Goal: Navigation & Orientation: Find specific page/section

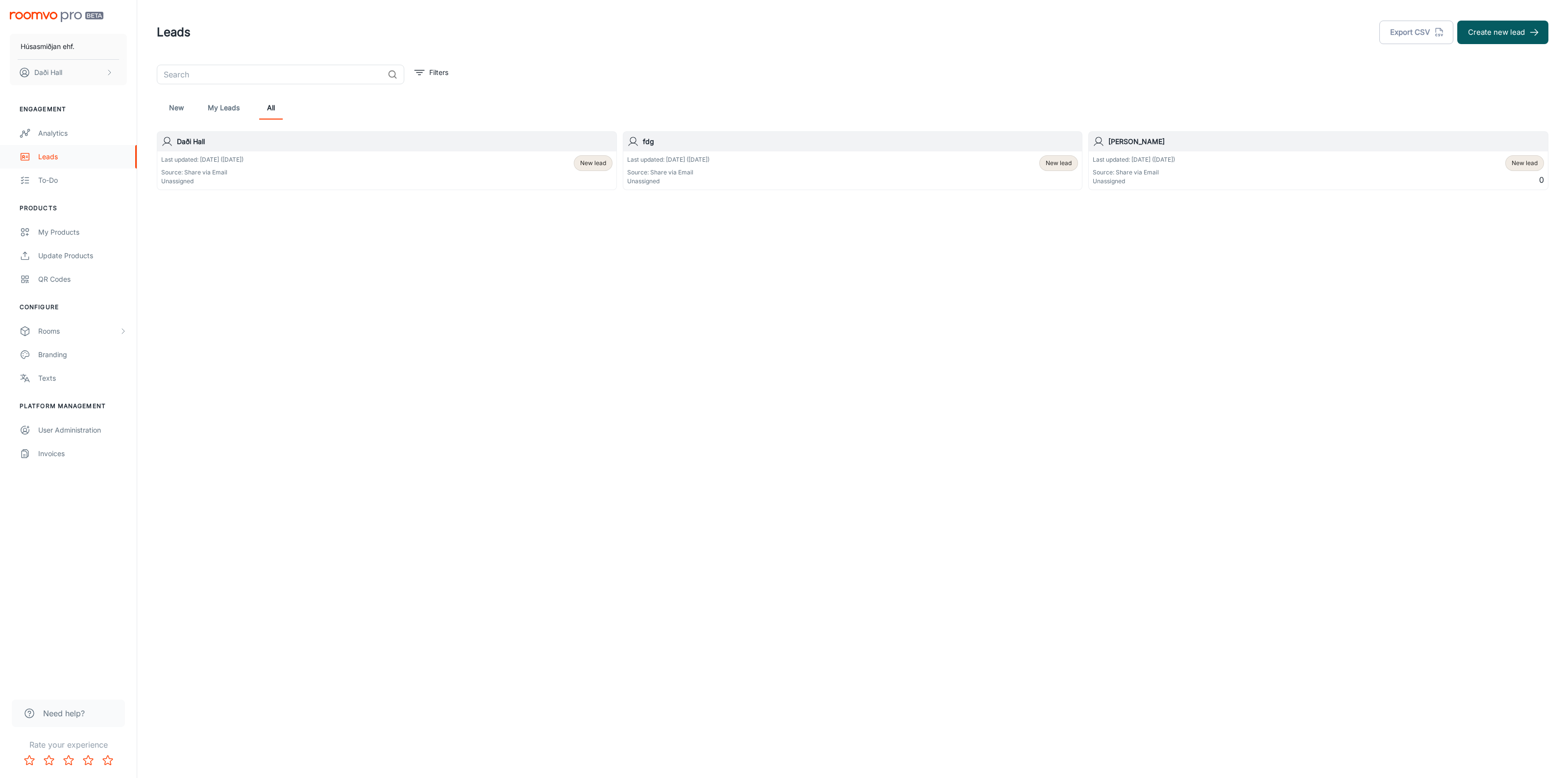
click at [54, 158] on div "Leads" at bounding box center [82, 156] width 89 height 11
click at [221, 104] on link "My Leads" at bounding box center [223, 108] width 32 height 23
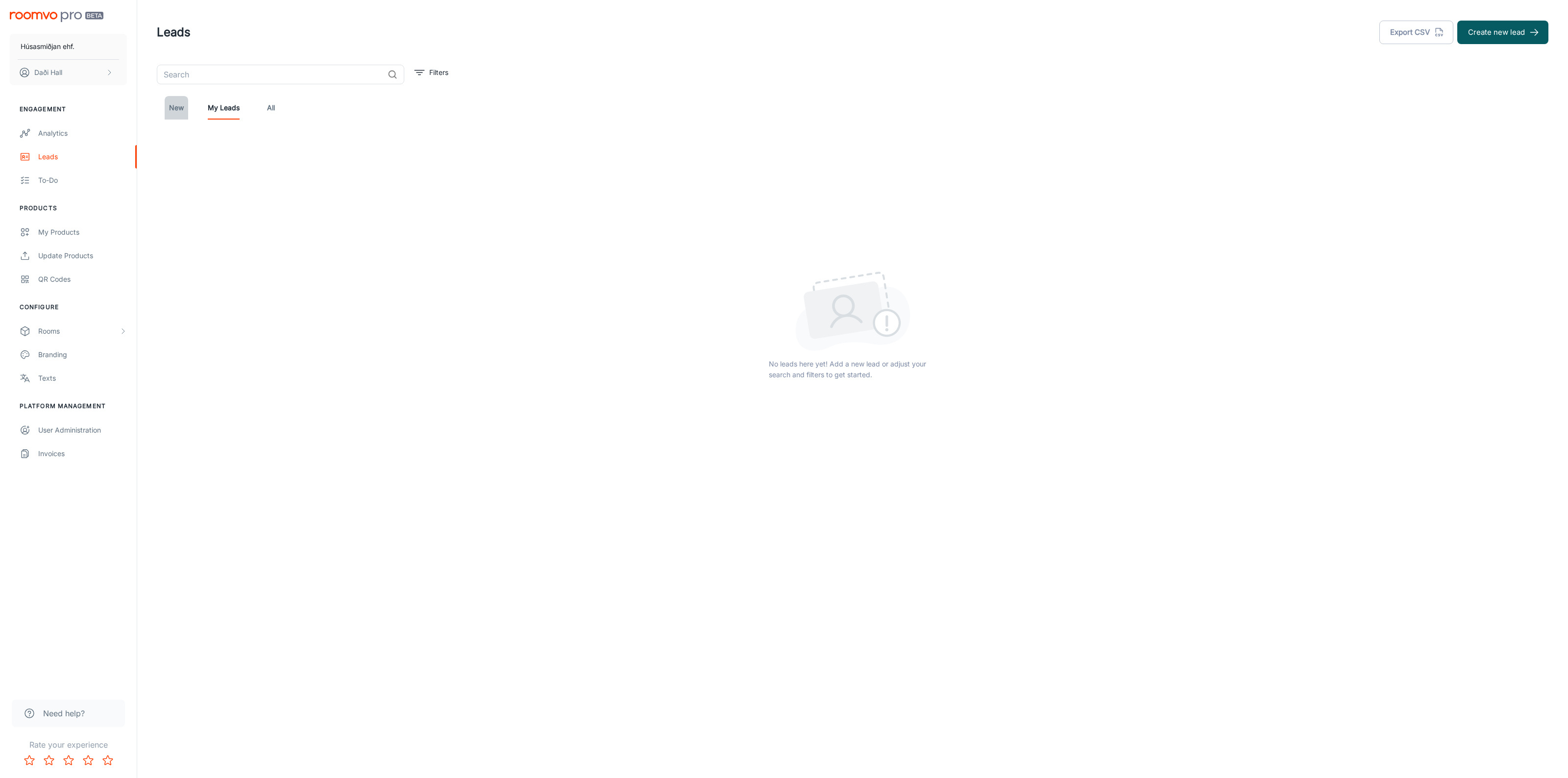
click at [178, 109] on link "New" at bounding box center [177, 108] width 23 height 23
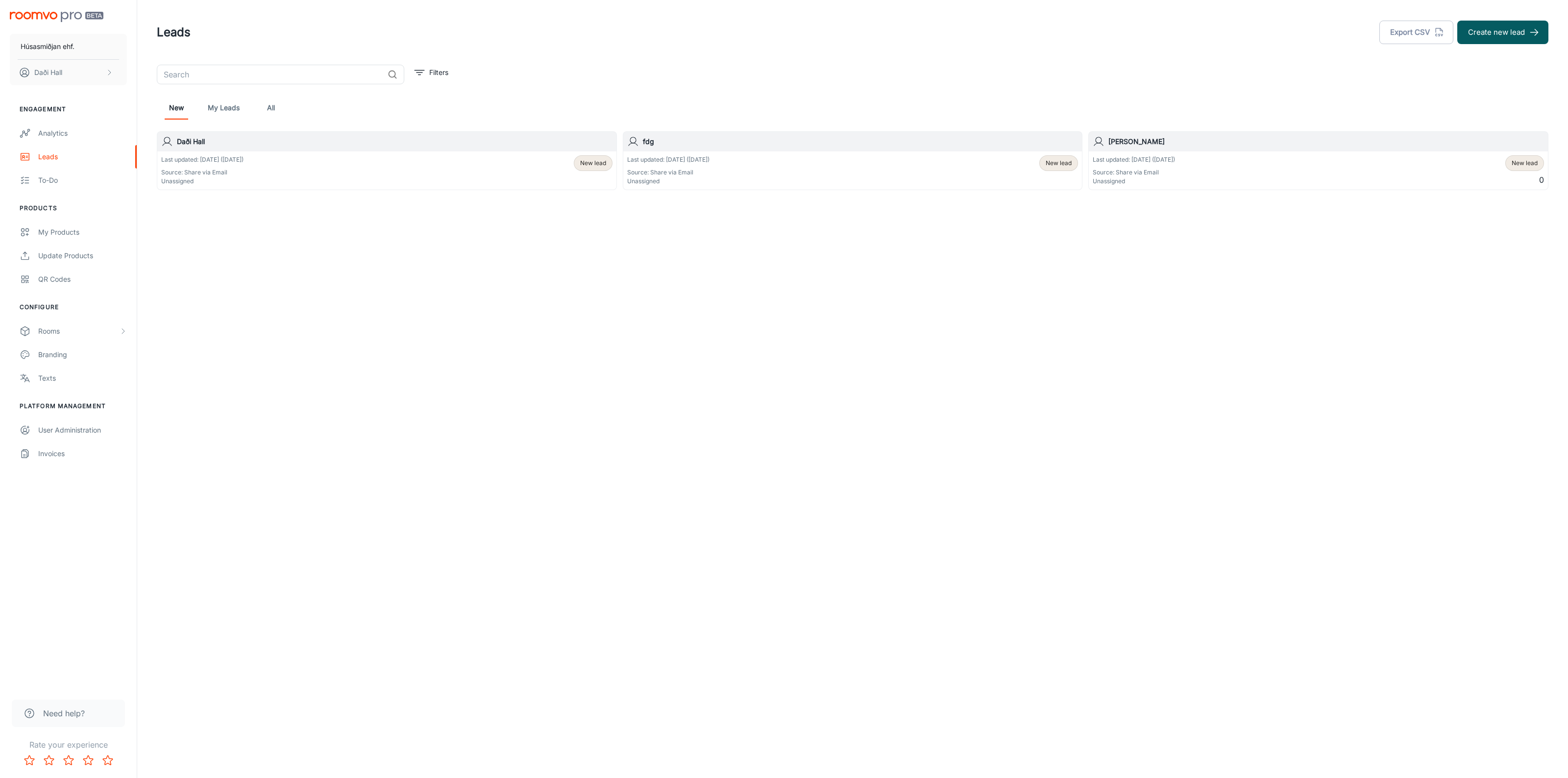
click at [589, 165] on span "New lead" at bounding box center [593, 164] width 26 height 9
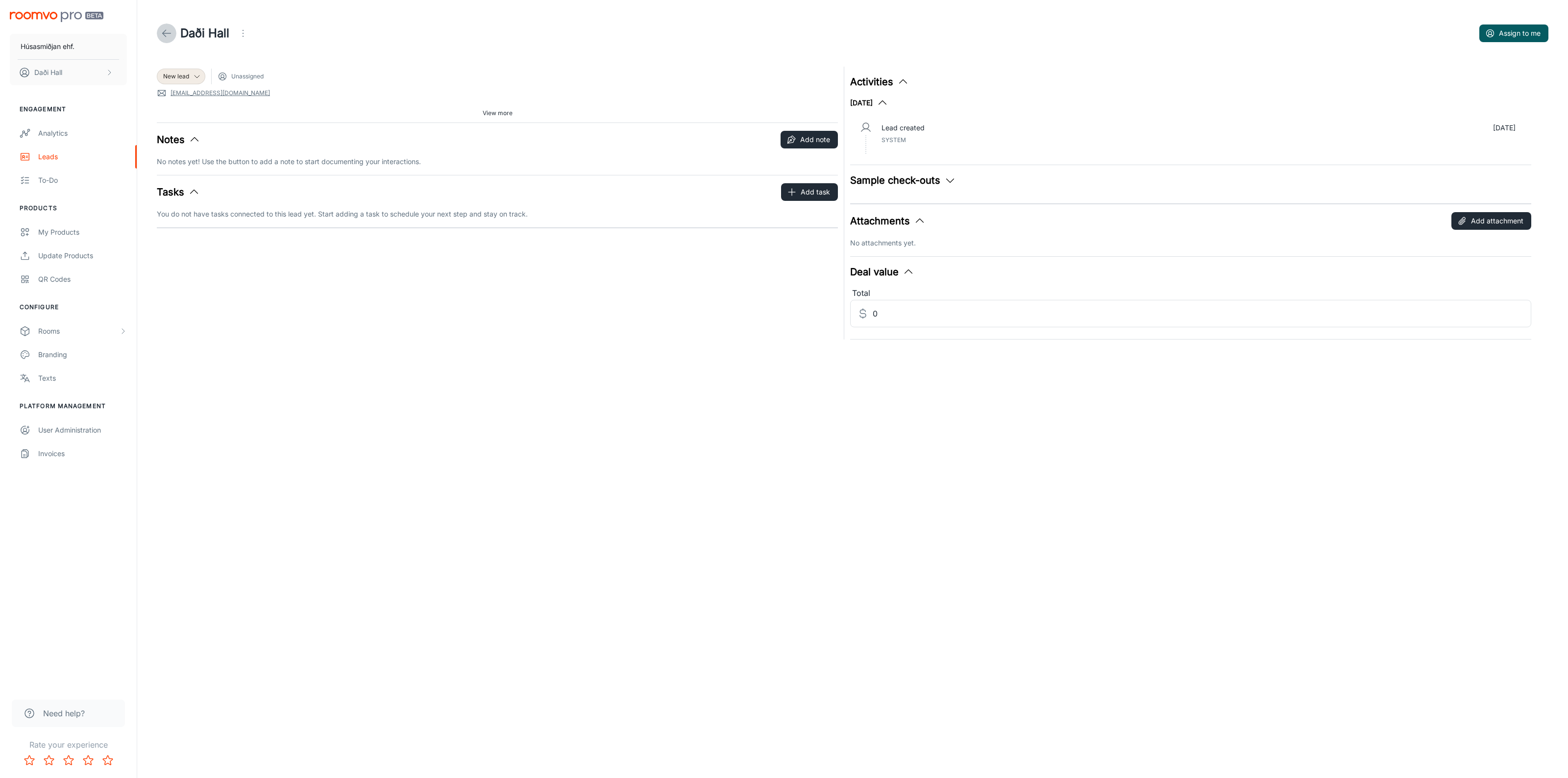
click at [162, 33] on icon at bounding box center [167, 33] width 12 height 12
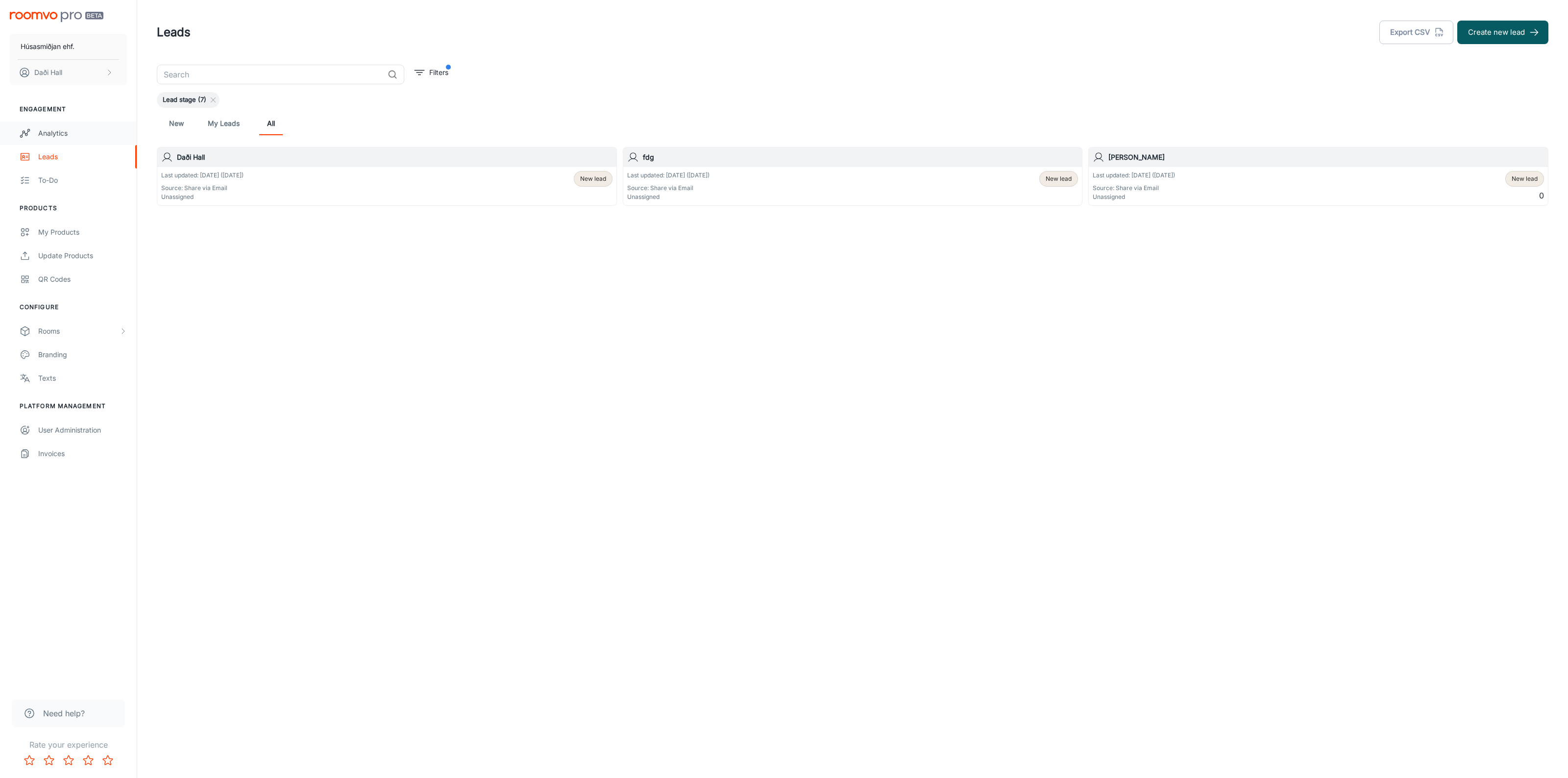
click at [59, 140] on link "Analytics" at bounding box center [68, 133] width 137 height 23
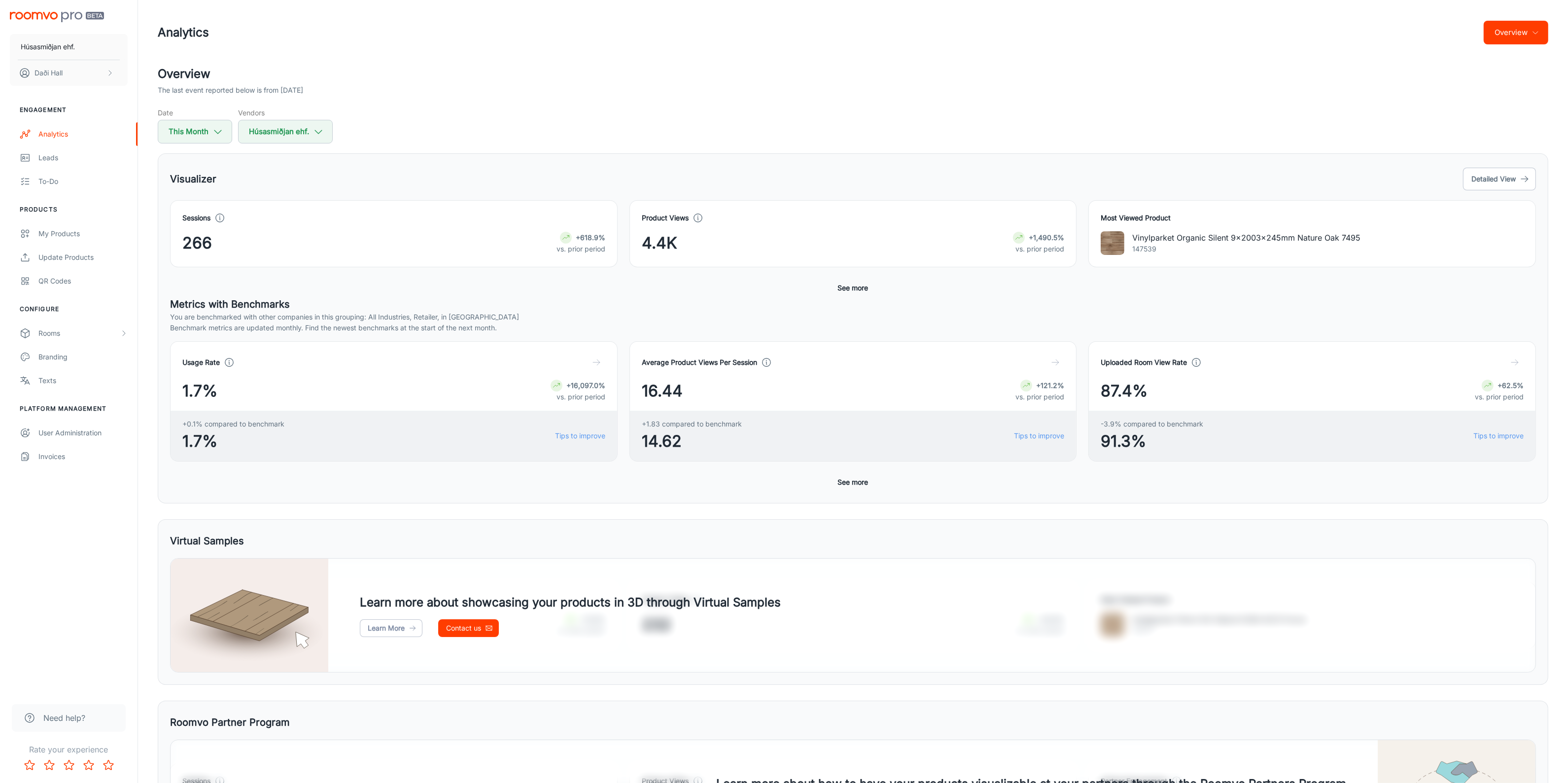
click at [858, 284] on button "See more" at bounding box center [853, 287] width 39 height 18
